Goal: Information Seeking & Learning: Learn about a topic

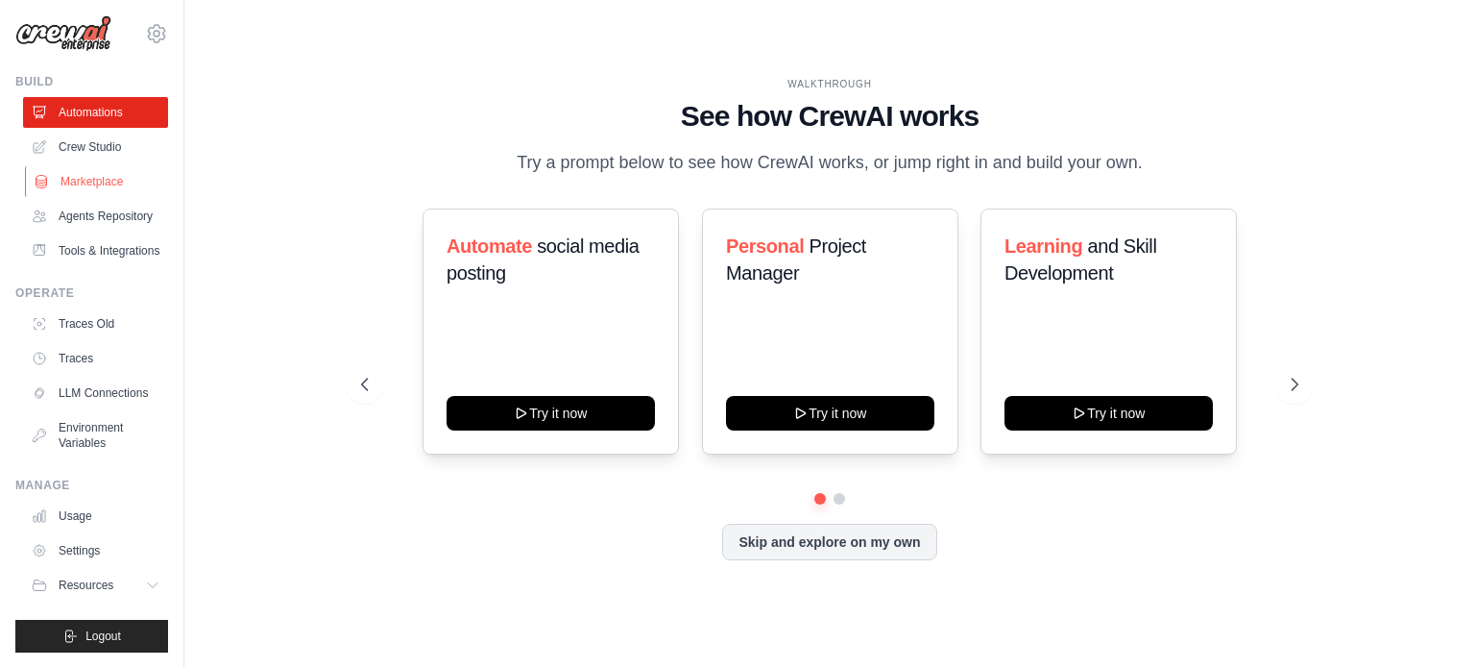
scroll to position [52, 0]
click at [1305, 394] on icon at bounding box center [1296, 384] width 19 height 19
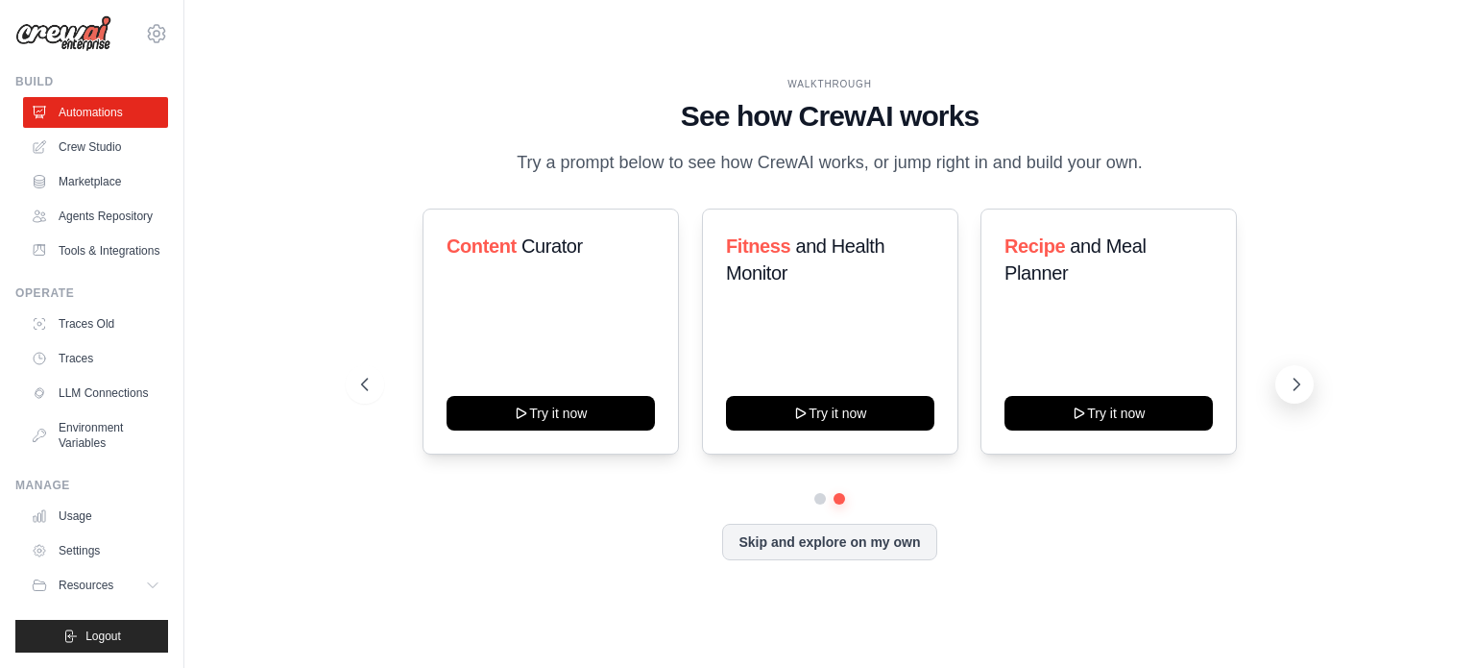
click at [1299, 394] on icon at bounding box center [1296, 384] width 19 height 19
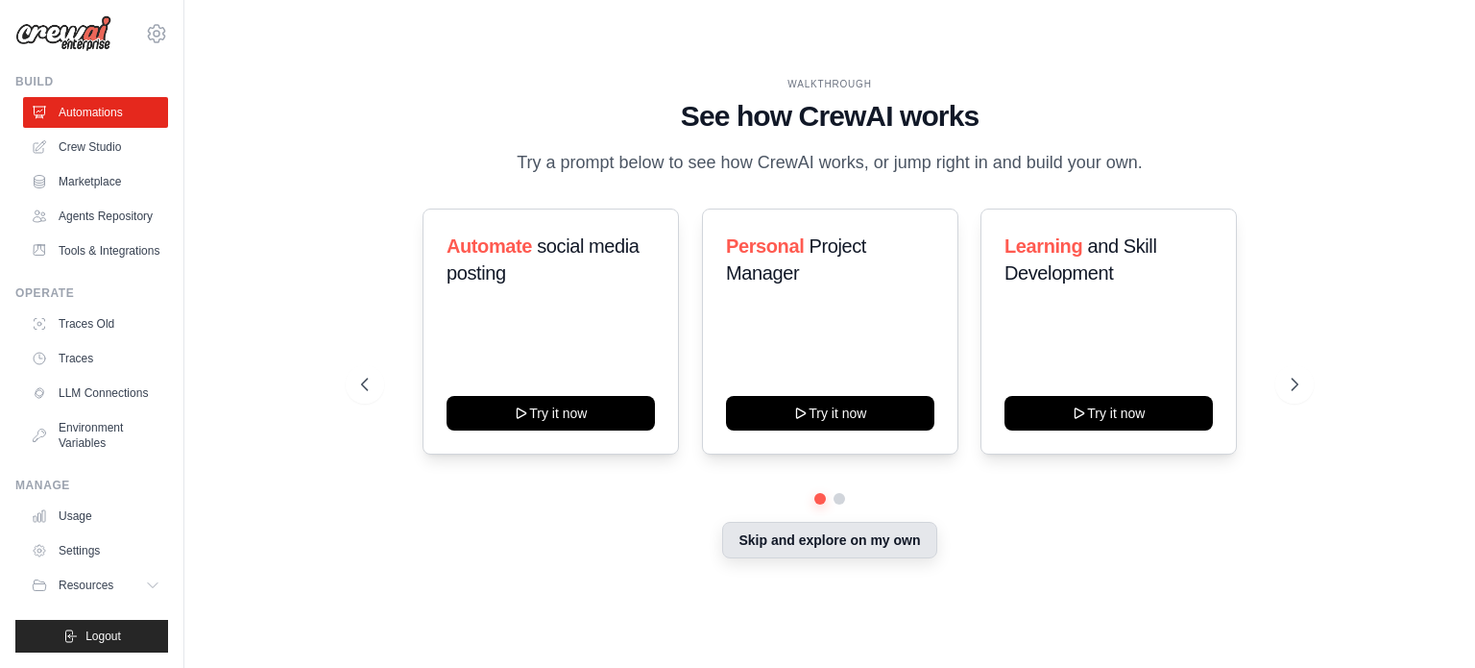
click at [833, 558] on button "Skip and explore on my own" at bounding box center [829, 540] width 214 height 36
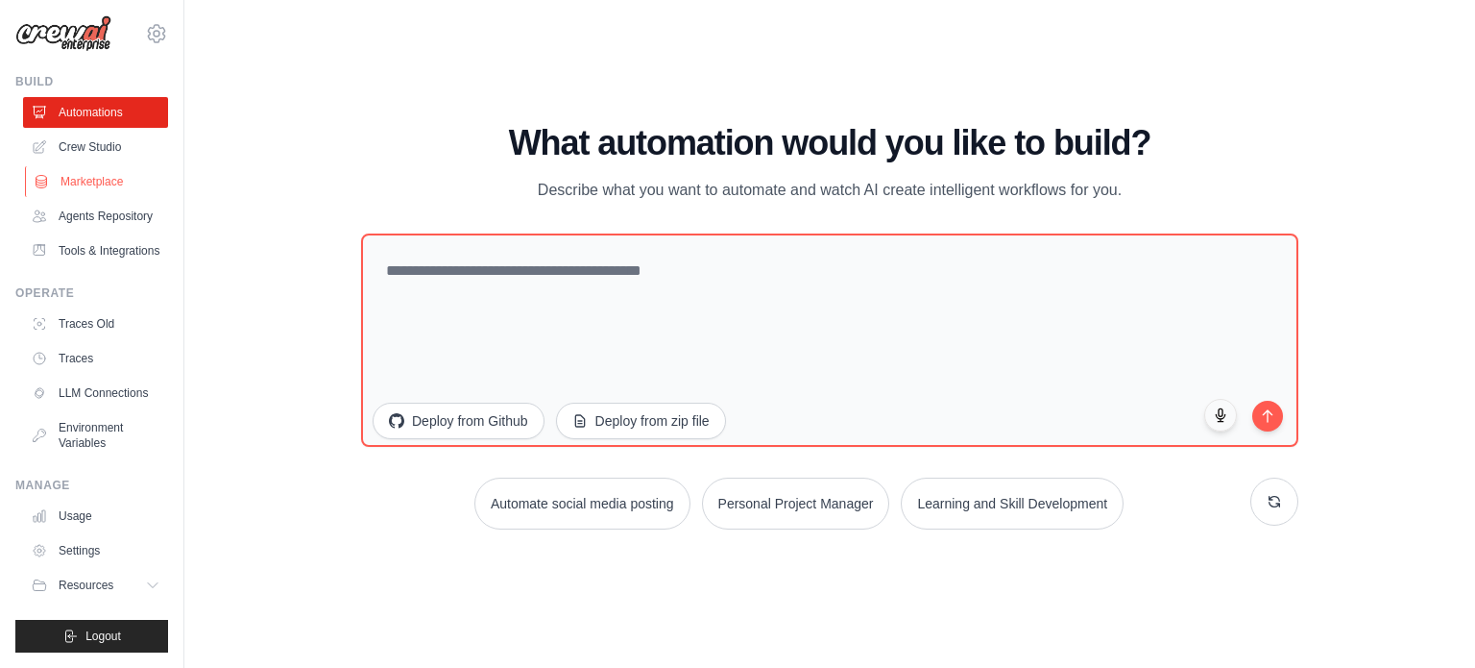
scroll to position [0, 0]
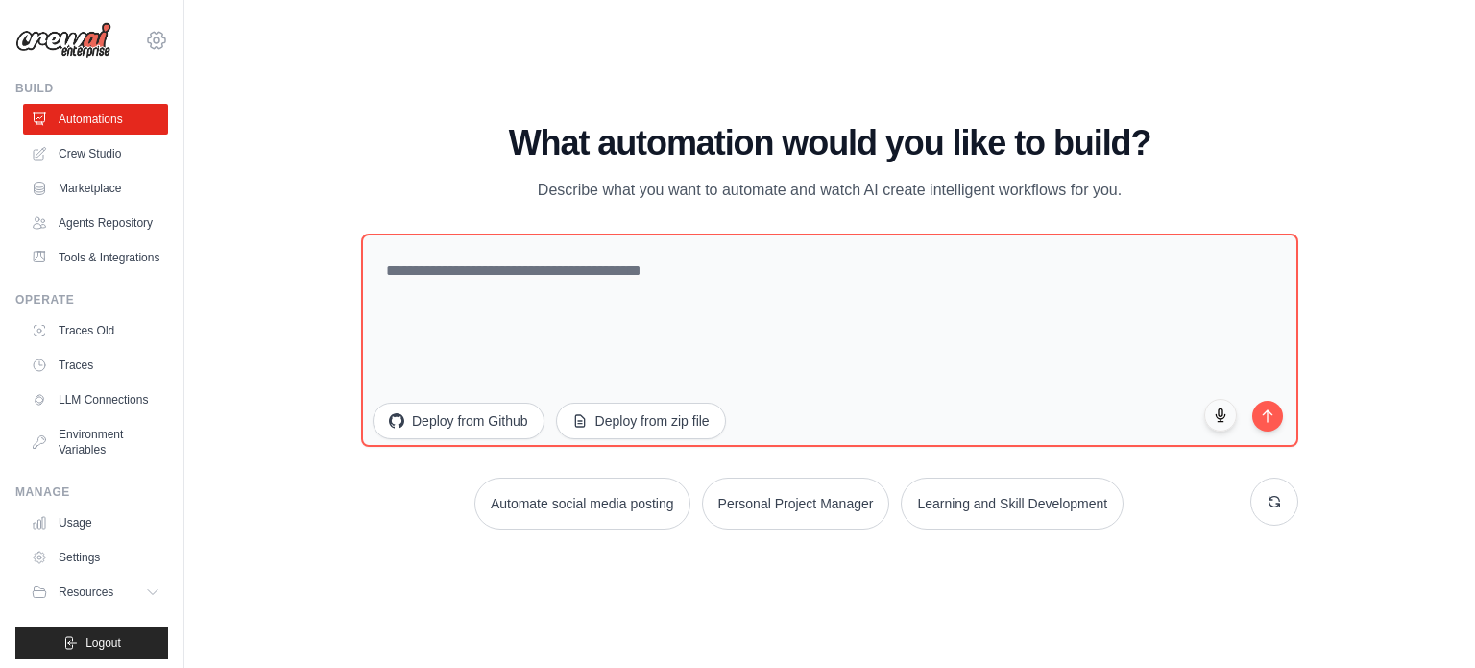
click at [154, 37] on icon at bounding box center [157, 40] width 6 height 6
click at [234, 429] on div "WALKTHROUGH See how [PERSON_NAME] works Try a prompt below to see how [PERSON_N…" at bounding box center [829, 333] width 1229 height 629
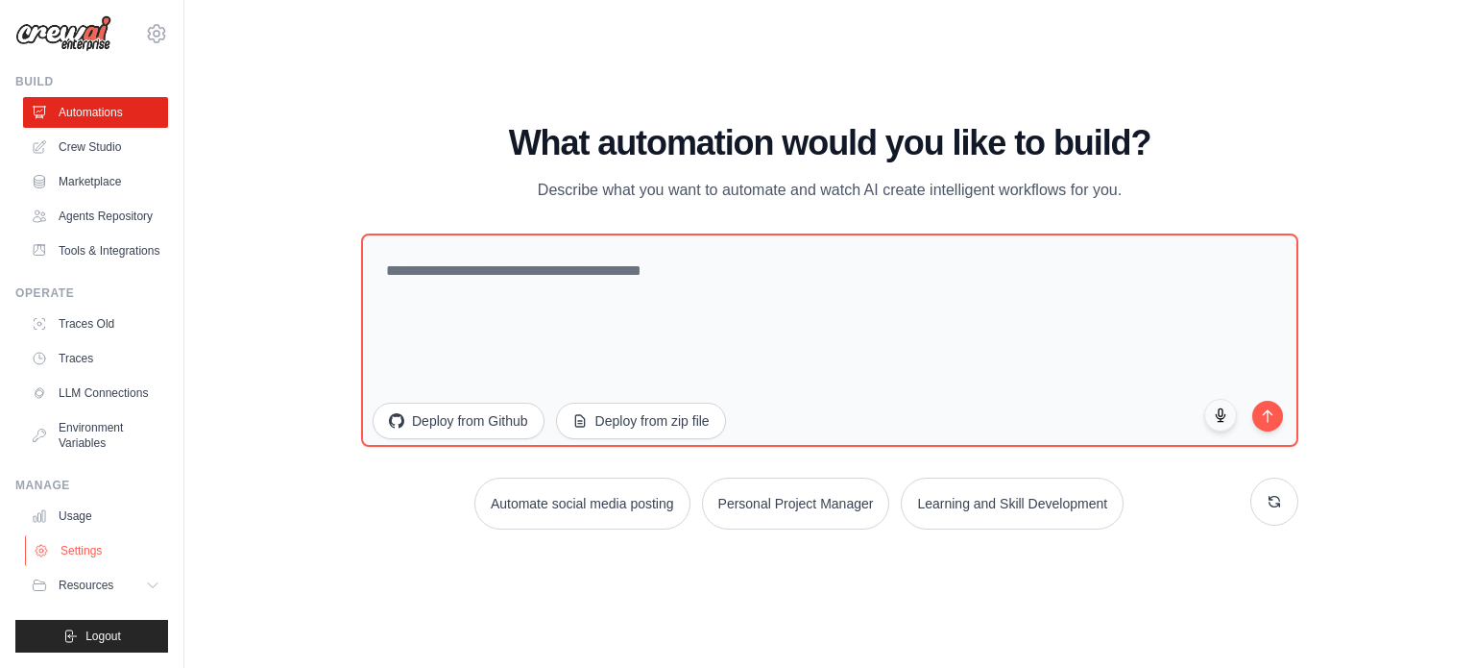
scroll to position [52, 0]
click at [109, 587] on span "Resources" at bounding box center [88, 584] width 55 height 15
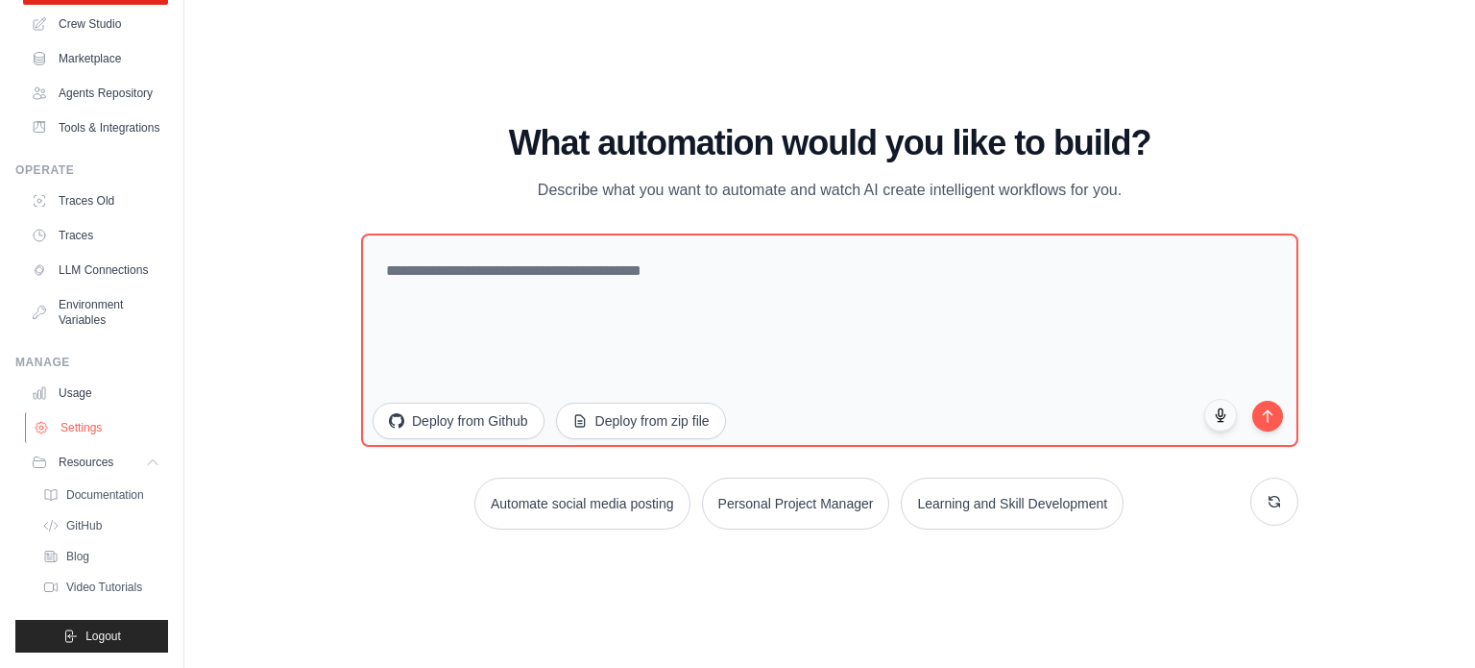
scroll to position [190, 0]
click at [75, 579] on span "Video Tutorials" at bounding box center [106, 586] width 76 height 15
click at [130, 453] on button "Resources" at bounding box center [97, 462] width 145 height 31
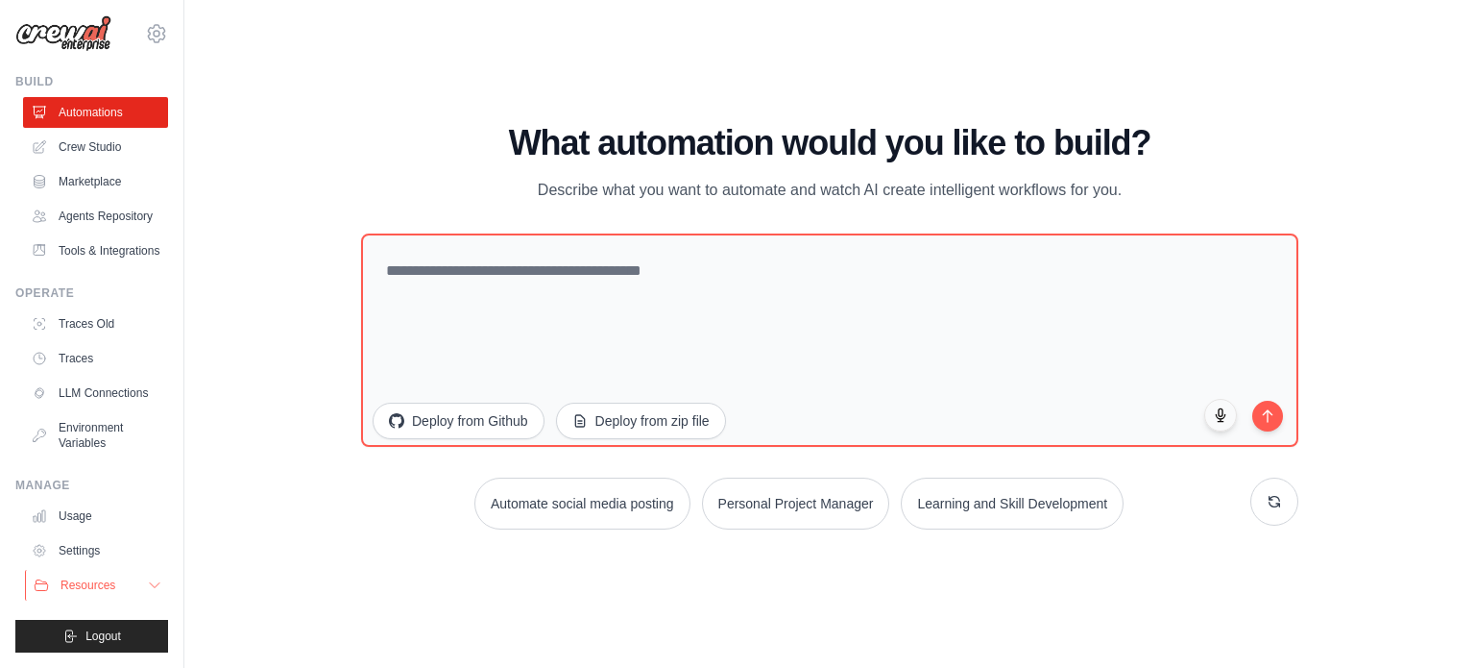
click at [100, 578] on span "Resources" at bounding box center [88, 584] width 55 height 15
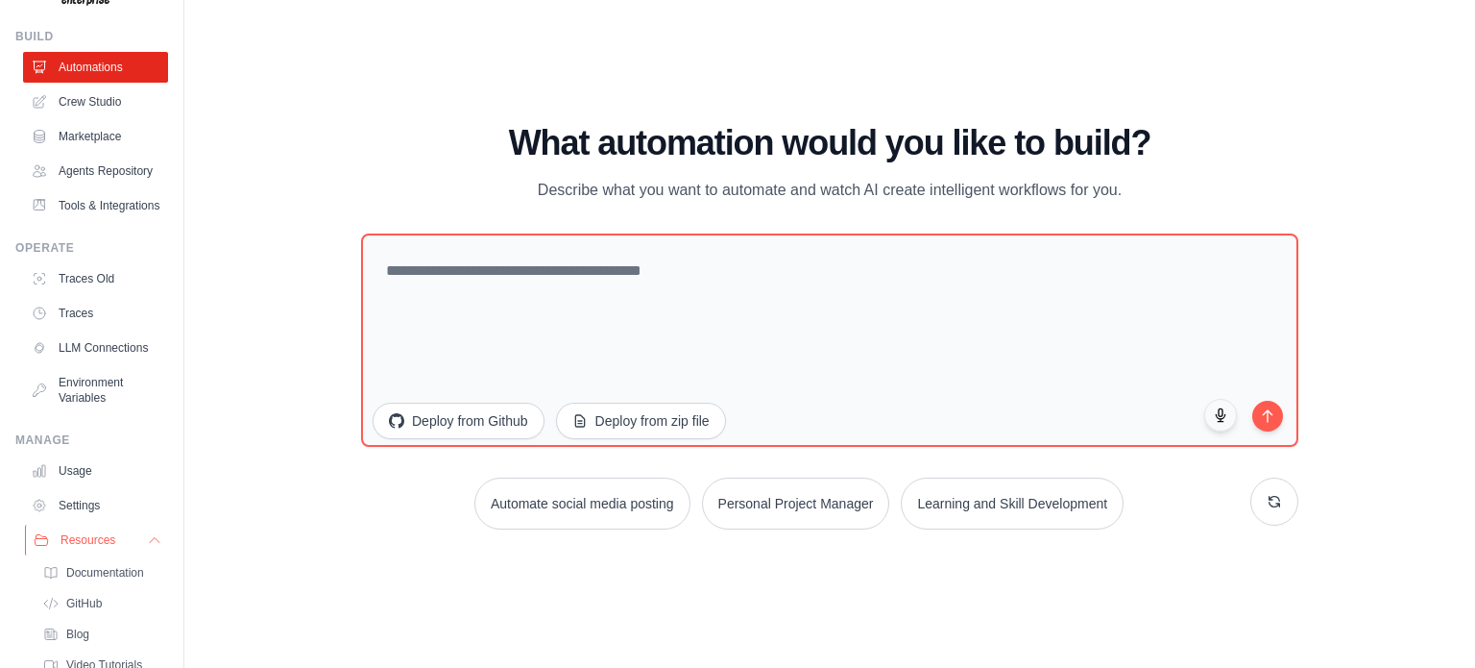
scroll to position [190, 0]
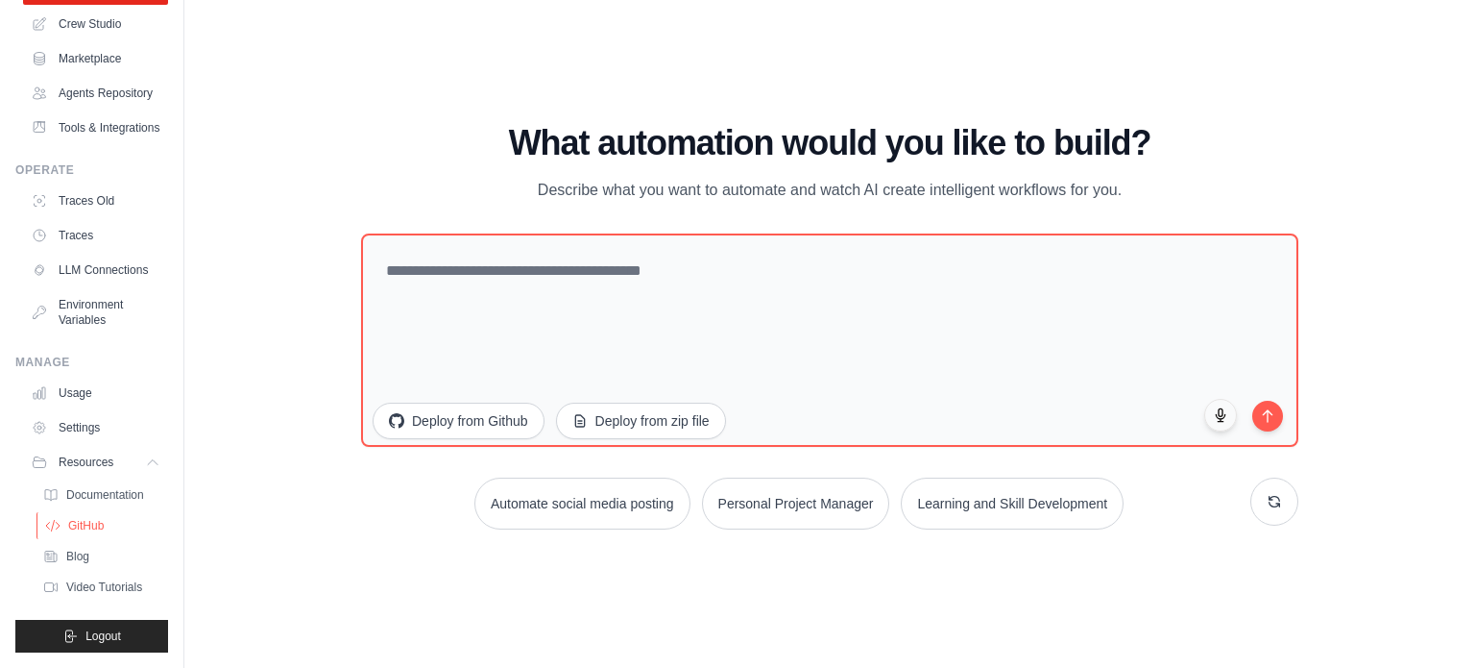
click at [88, 518] on span "GitHub" at bounding box center [86, 525] width 36 height 15
click at [147, 454] on icon at bounding box center [154, 461] width 15 height 15
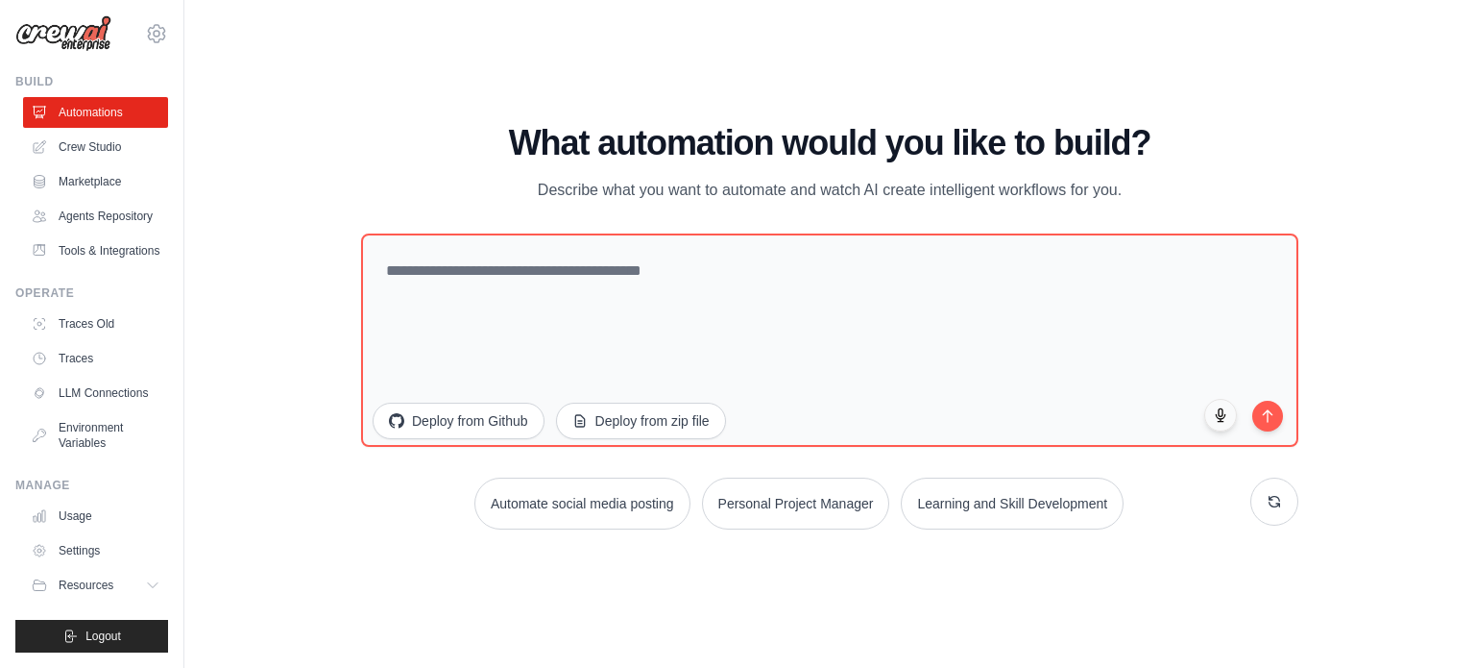
scroll to position [0, 0]
